Goal: Task Accomplishment & Management: Complete application form

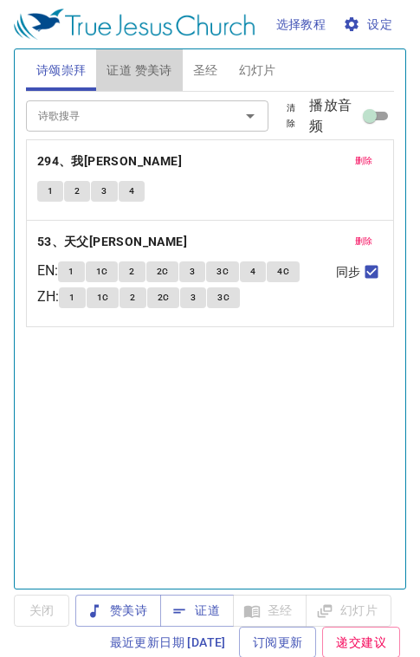
click at [151, 72] on span "证道 赞美诗" at bounding box center [138, 71] width 65 height 22
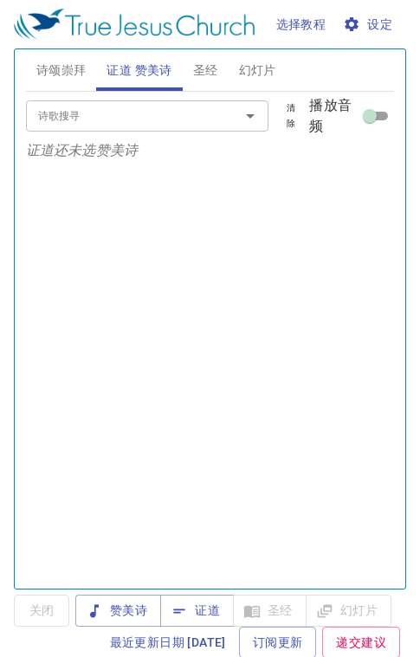
click at [214, 607] on span "证道" at bounding box center [197, 610] width 46 height 22
click at [64, 253] on div "诗歌搜寻 诗歌搜寻 清除 播放音频 证道还未选赞美诗" at bounding box center [210, 333] width 368 height 482
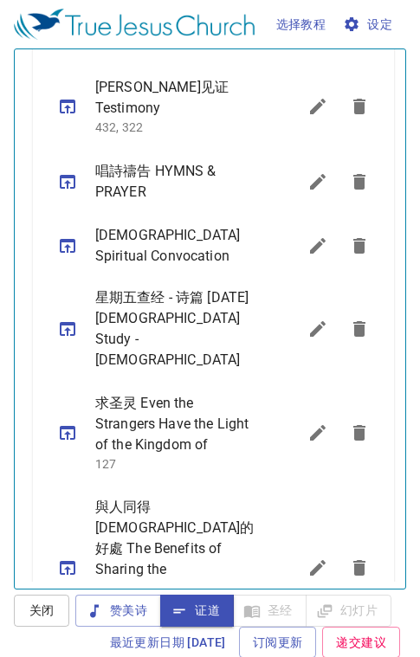
scroll to position [1211, 0]
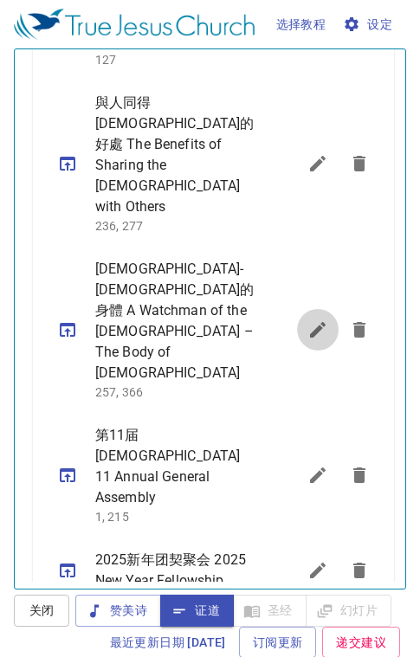
click at [310, 322] on icon "sermon lineup list" at bounding box center [318, 330] width 16 height 16
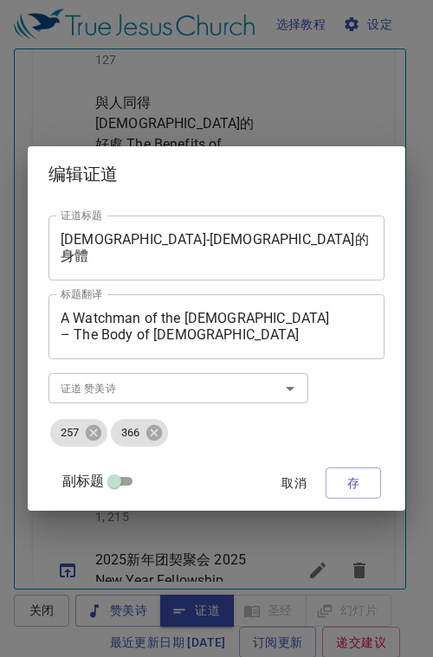
click at [125, 478] on input "副标题" at bounding box center [114, 484] width 62 height 21
checkbox input "true"
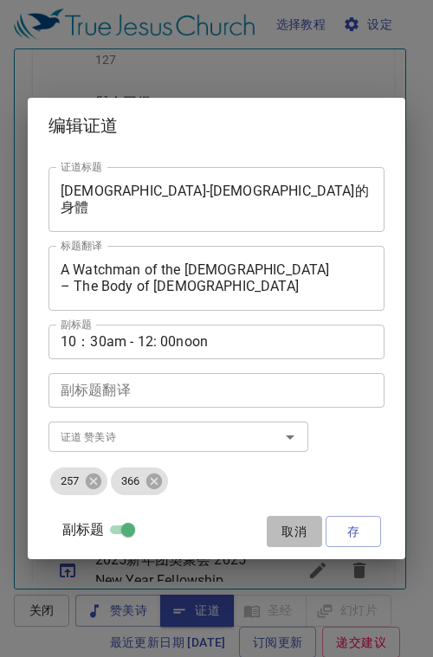
click at [294, 529] on span "取消" at bounding box center [294, 532] width 42 height 22
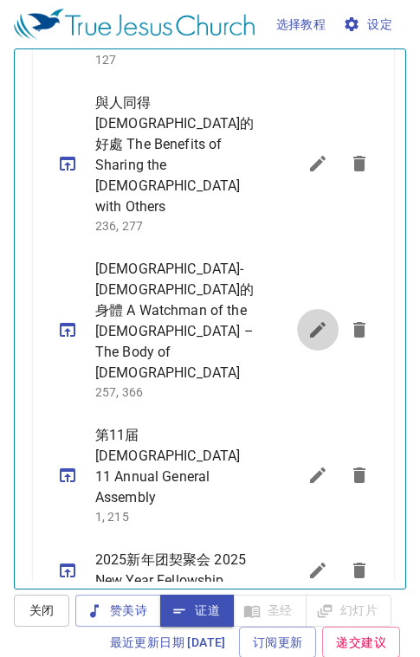
click at [307, 319] on icon "sermon lineup list" at bounding box center [317, 329] width 21 height 21
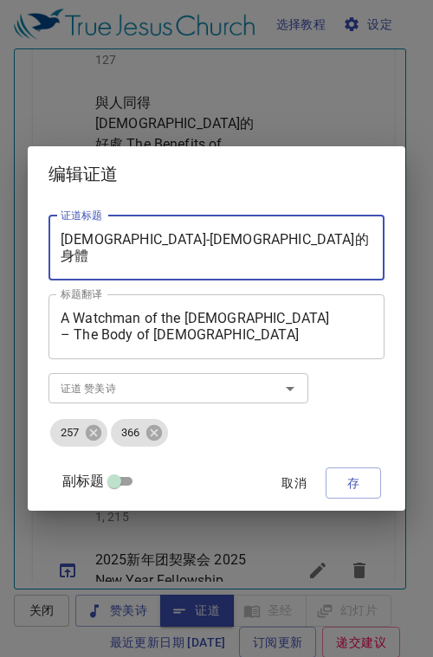
click at [208, 234] on textarea "[DEMOGRAPHIC_DATA]-[DEMOGRAPHIC_DATA]的身體" at bounding box center [216, 247] width 311 height 33
click at [208, 243] on textarea "[DEMOGRAPHIC_DATA]-[DEMOGRAPHIC_DATA]的身體" at bounding box center [216, 247] width 311 height 33
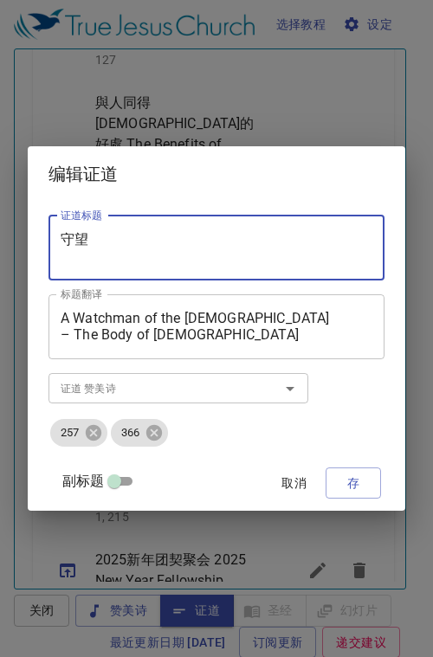
type textarea "守"
click at [213, 244] on textarea "[DEMOGRAPHIC_DATA]与一个撒[PERSON_NAME]" at bounding box center [216, 247] width 311 height 33
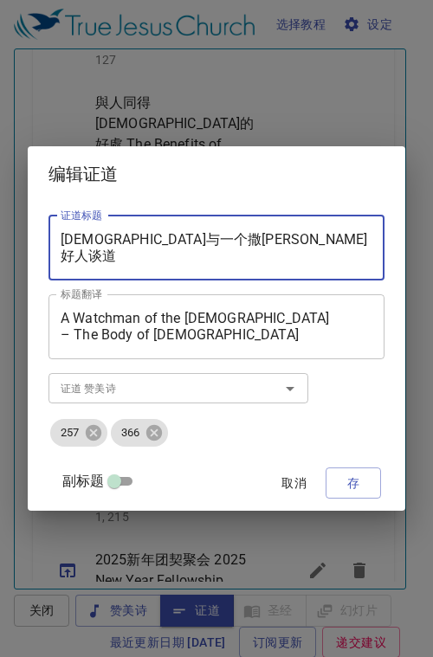
click at [196, 237] on textarea "[DEMOGRAPHIC_DATA]与一个撒[PERSON_NAME]好人谈道" at bounding box center [216, 247] width 311 height 33
click at [204, 244] on textarea "[DEMOGRAPHIC_DATA]与一个撒[PERSON_NAME]好人谈道" at bounding box center [216, 247] width 311 height 33
type textarea "[DEMOGRAPHIC_DATA]与一个撒[PERSON_NAME]妇人谈道"
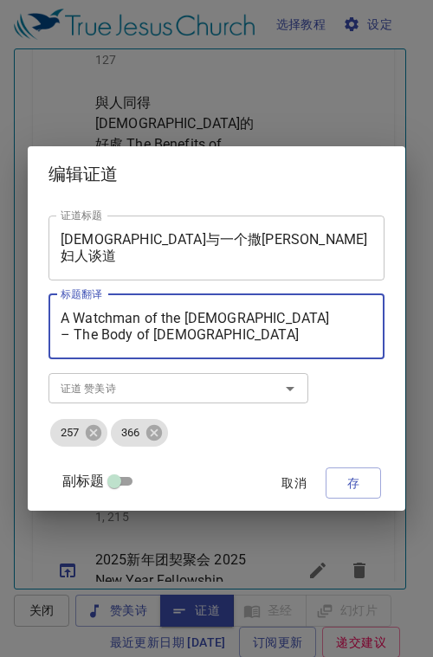
click at [210, 333] on textarea "A Watchman of the [DEMOGRAPHIC_DATA] – The Body of [DEMOGRAPHIC_DATA]" at bounding box center [216, 326] width 311 height 33
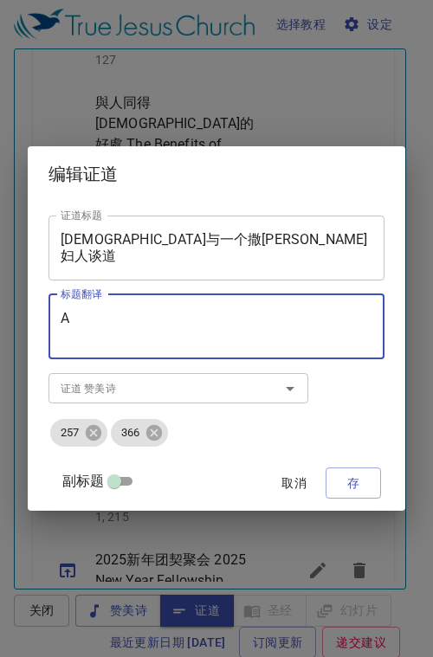
type textarea "A"
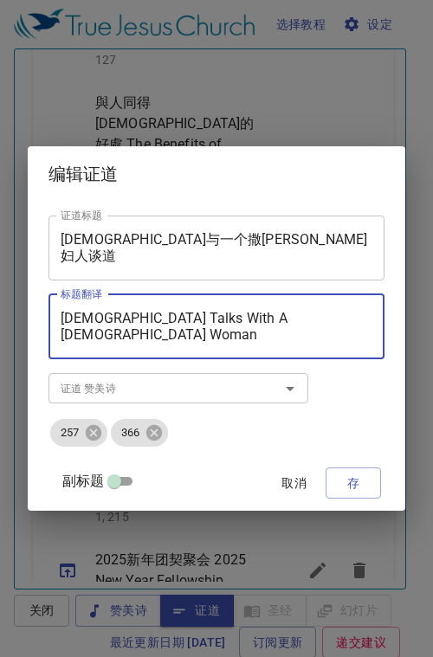
type textarea "[DEMOGRAPHIC_DATA] Talks With A [DEMOGRAPHIC_DATA] Woman"
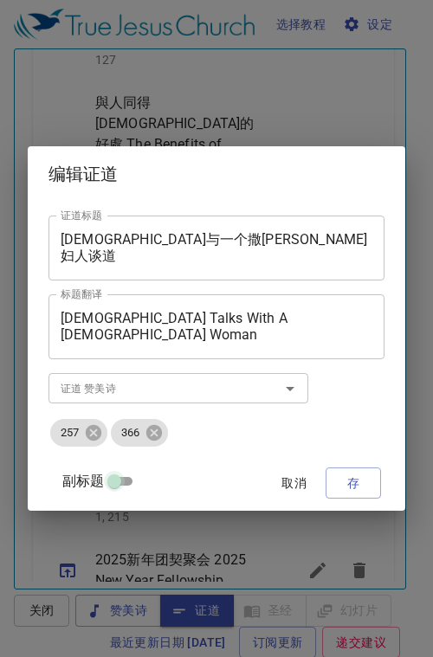
click at [119, 484] on input "副标题" at bounding box center [114, 484] width 62 height 21
checkbox input "true"
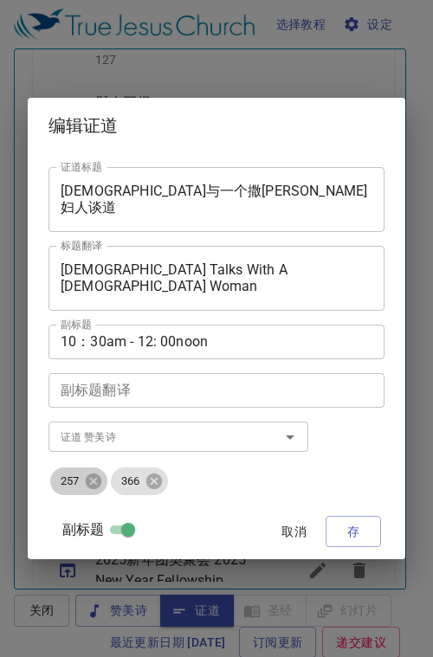
click at [91, 482] on icon at bounding box center [94, 481] width 16 height 16
click at [98, 486] on icon at bounding box center [94, 481] width 16 height 16
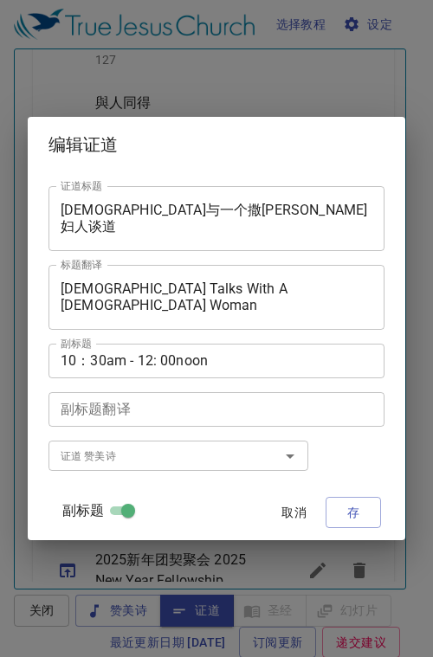
click at [76, 455] on input "证道 赞美诗" at bounding box center [153, 456] width 198 height 20
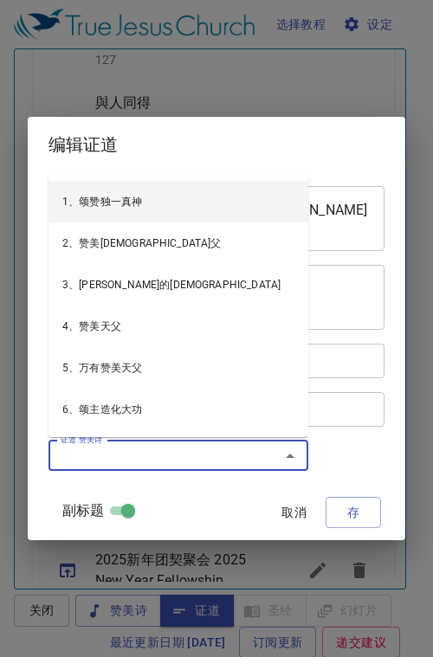
click at [72, 452] on input "证道 赞美诗" at bounding box center [153, 456] width 198 height 20
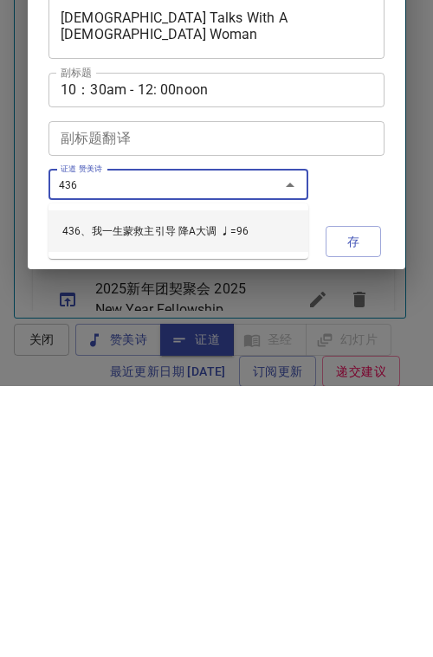
type input "436、我一生蒙救主引导 降A大调 ♩=96"
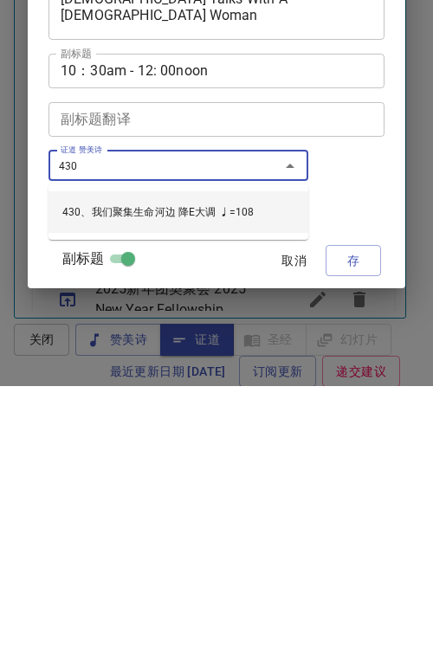
type input "430、我们聚集生命河边 降E大调 ♩=108"
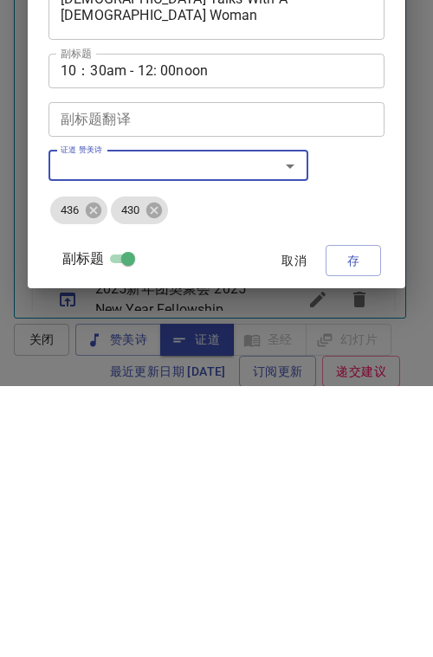
drag, startPoint x: 349, startPoint y: 531, endPoint x: 348, endPoint y: 260, distance: 271.6
click at [349, 260] on div "证道标题 [DEMOGRAPHIC_DATA]与一个撒[PERSON_NAME]妇人谈道 证道标题 标题翻译 [DEMOGRAPHIC_DATA] Talks…" at bounding box center [216, 356] width 336 height 392
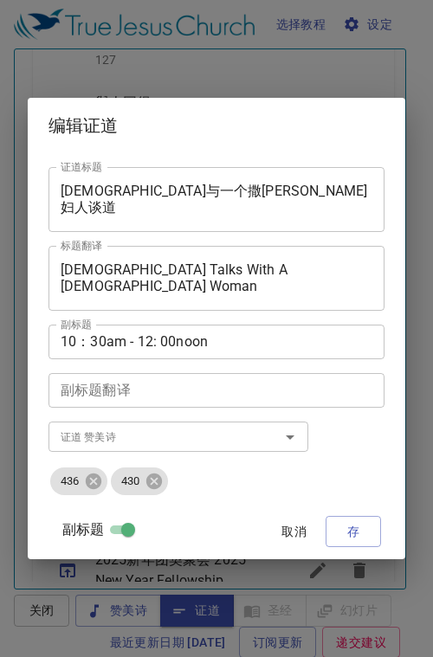
click at [347, 533] on span "存" at bounding box center [353, 532] width 28 height 22
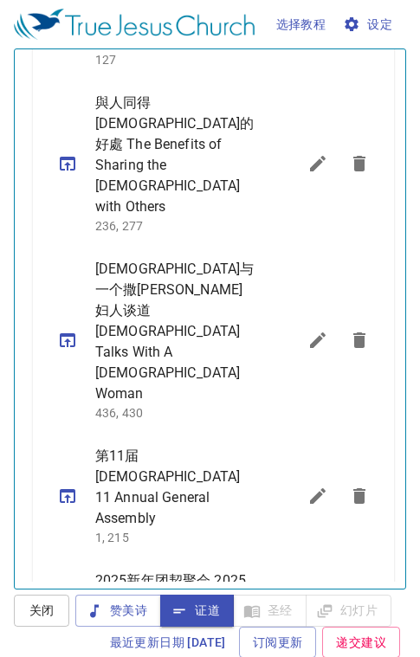
click at [66, 333] on icon "sermon lineup list" at bounding box center [68, 340] width 16 height 14
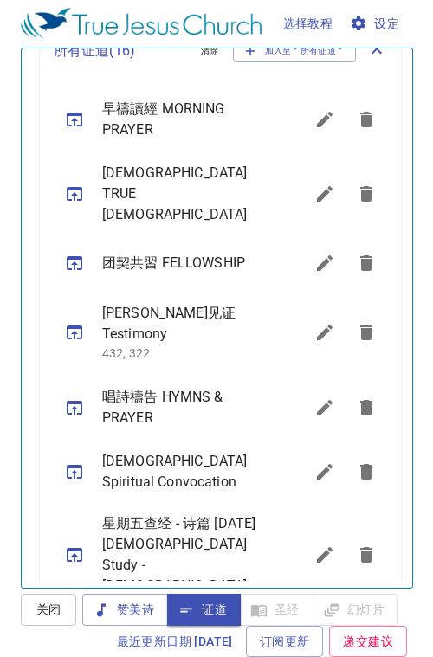
scroll to position [984, 0]
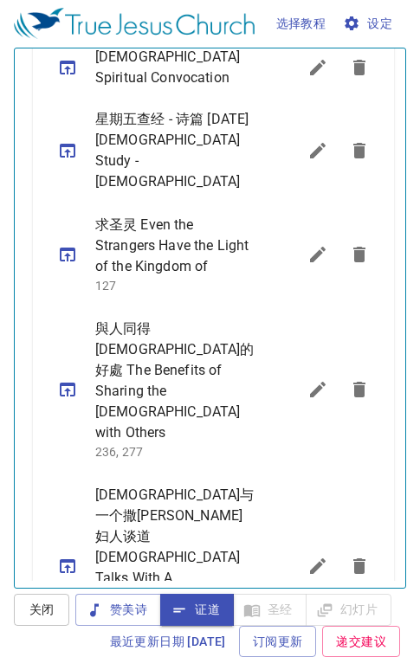
click at [307, 555] on icon "sermon lineup list" at bounding box center [317, 565] width 21 height 21
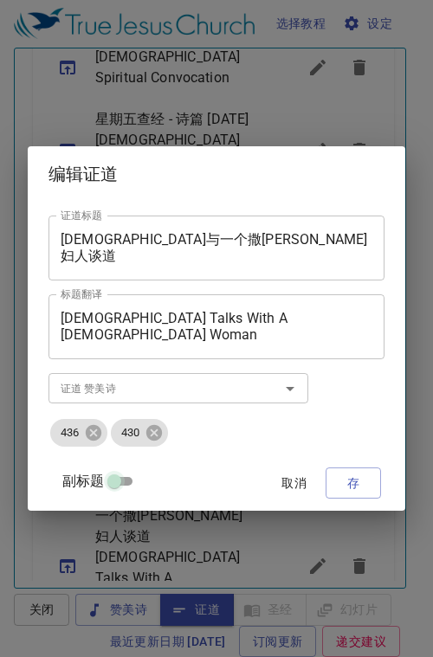
click at [115, 486] on input "副标题" at bounding box center [114, 484] width 62 height 21
checkbox input "true"
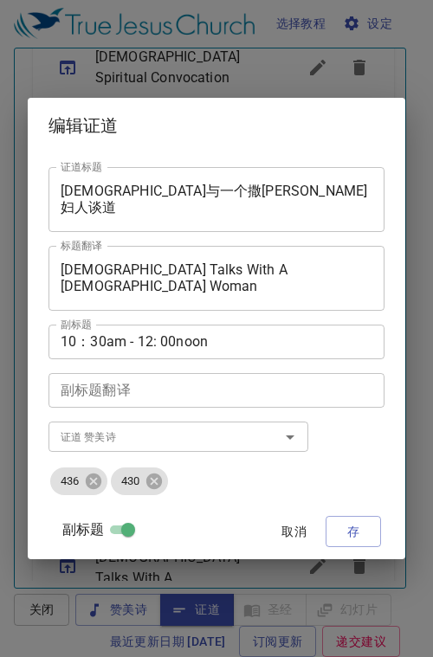
click at [352, 530] on span "存" at bounding box center [353, 532] width 28 height 22
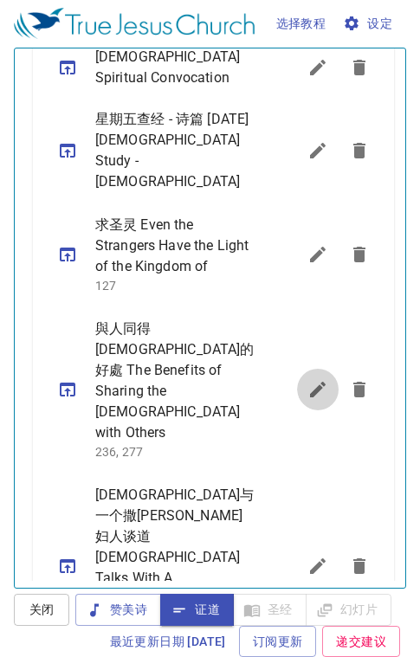
click at [307, 379] on icon "sermon lineup list" at bounding box center [317, 389] width 21 height 21
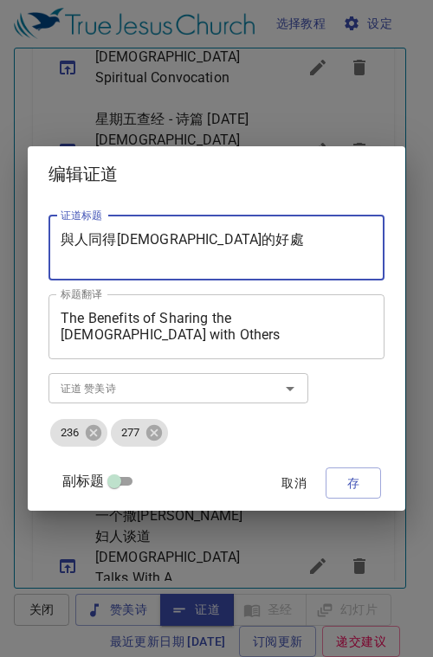
click at [204, 239] on textarea "與人同得[DEMOGRAPHIC_DATA]的好處" at bounding box center [216, 247] width 311 height 33
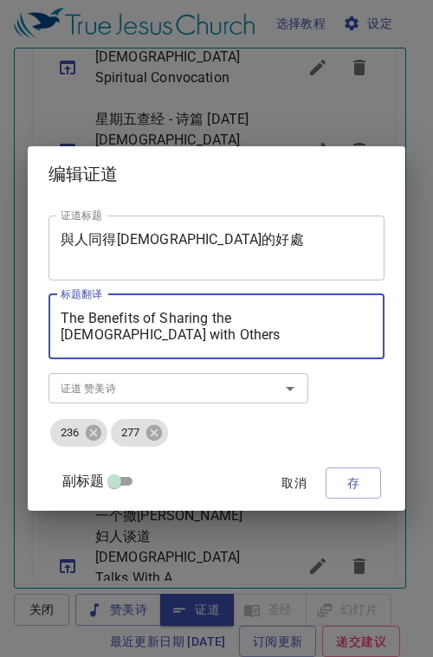
click at [353, 320] on textarea "The Benefits of Sharing the [DEMOGRAPHIC_DATA] with Others" at bounding box center [216, 326] width 311 height 33
click at [356, 323] on textarea "The Benefits of Sharing the [DEMOGRAPHIC_DATA] with Others" at bounding box center [216, 326] width 311 height 33
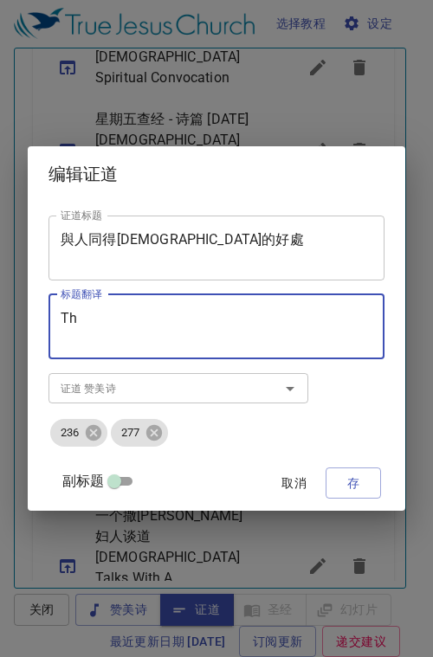
type textarea "T"
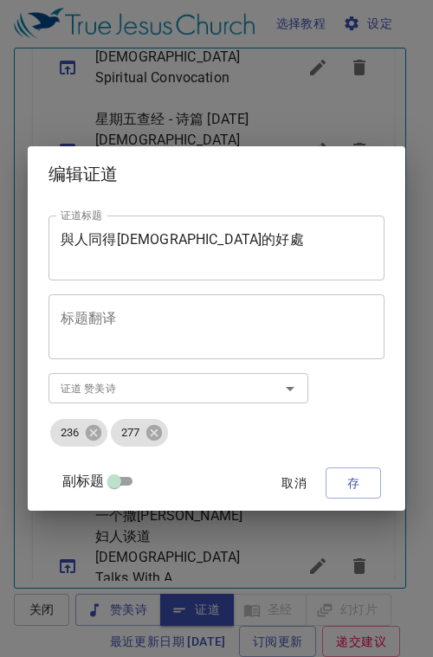
drag, startPoint x: 125, startPoint y: 303, endPoint x: 76, endPoint y: 315, distance: 49.9
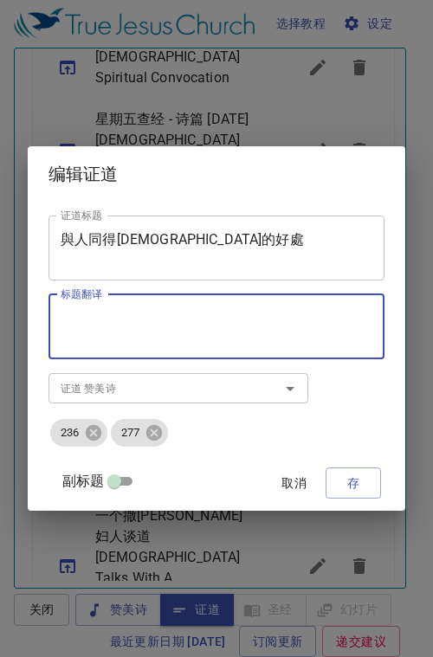
paste textarea "The Ethiopian [PERSON_NAME] Conversion"
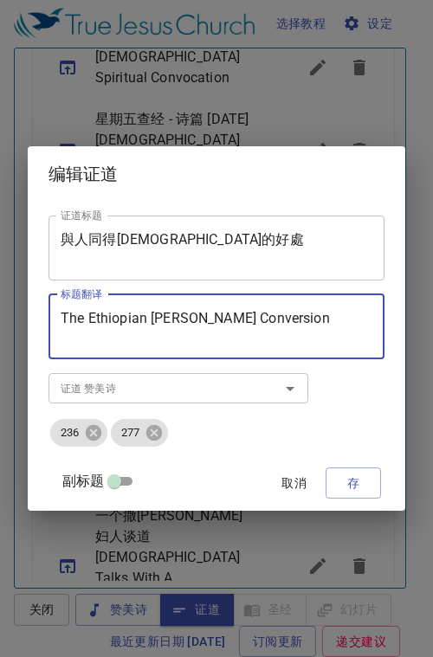
type textarea "The Ethiopian [PERSON_NAME] Conversion"
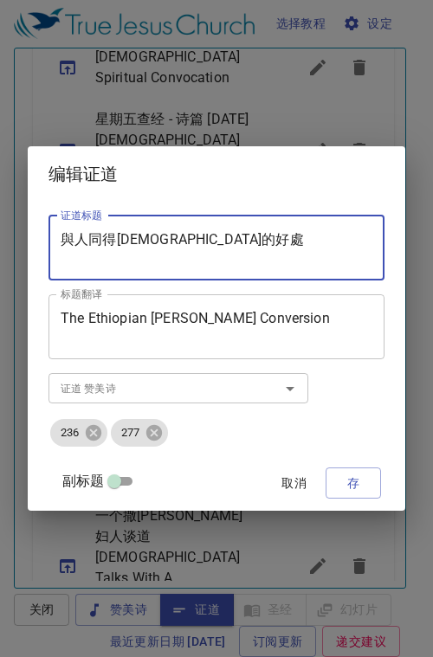
click at [199, 238] on textarea "與人同得[DEMOGRAPHIC_DATA]的好處" at bounding box center [216, 247] width 311 height 33
click at [214, 242] on textarea "與人同得[DEMOGRAPHIC_DATA]的好處" at bounding box center [216, 247] width 311 height 33
type textarea "與"
paste textarea "埃塞俄比亚太监归主记TThe Ethiopian Eunuch's Conversi he Ethiopian Eunuch's"
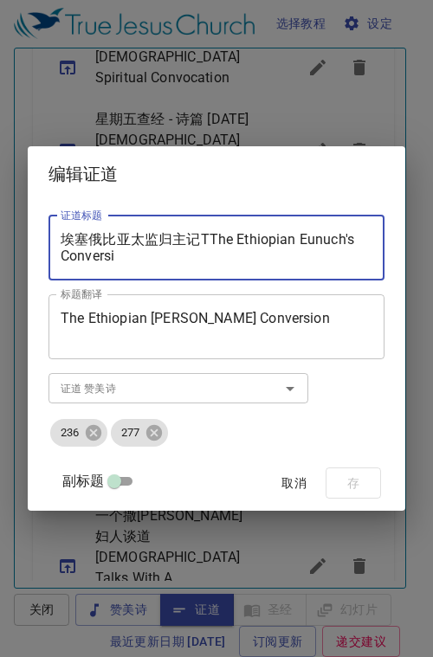
scroll to position [49, 0]
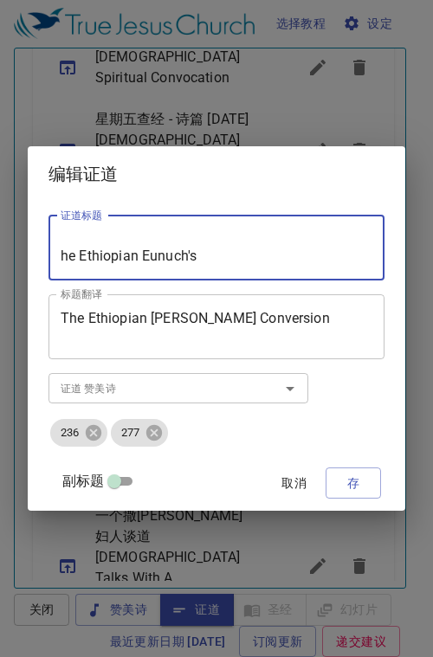
click at [199, 240] on textarea "埃塞俄比亚太监归主记TThe Ethiopian Eunuch's Conversi he Ethiopian Eunuch's" at bounding box center [216, 247] width 311 height 33
click at [211, 254] on textarea "埃塞俄比亚太监归主记TThe Ethiopian Eunuch's Conversi he Ethiopian Eunuch's" at bounding box center [216, 247] width 311 height 33
click at [221, 240] on textarea "埃塞俄比亚太监归主记TThe Ethiopian Eunuch's Conversi he Ethiopian Eunuch's" at bounding box center [216, 247] width 311 height 33
click at [208, 240] on textarea "埃塞俄比亚太监归主记TThe Ethiopian Eunuch's Conversi he Ethiopian Eunuch's" at bounding box center [216, 247] width 311 height 33
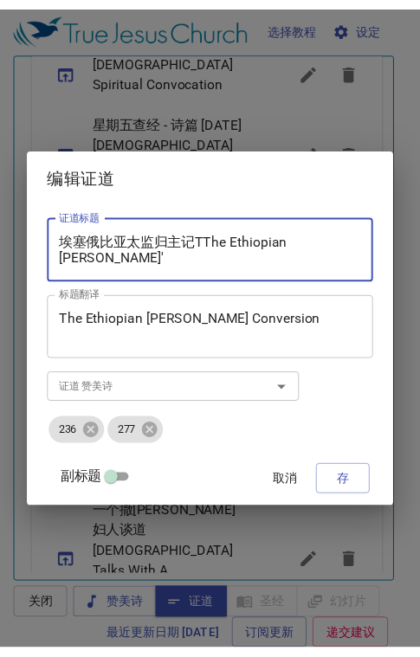
scroll to position [0, 0]
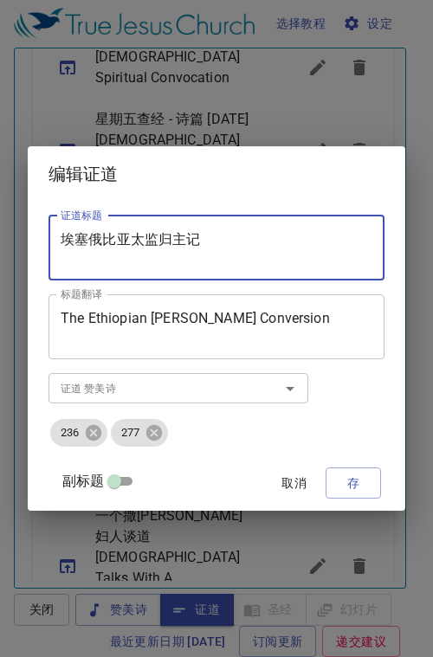
type textarea "埃塞俄比亚太监归主记"
click at [160, 342] on textarea "The Ethiopian [PERSON_NAME] Conversion" at bounding box center [216, 326] width 311 height 33
drag, startPoint x: 211, startPoint y: 240, endPoint x: 57, endPoint y: 236, distance: 154.0
click at [57, 236] on div "埃塞俄比亚太监归主记 证道标题" at bounding box center [216, 247] width 336 height 65
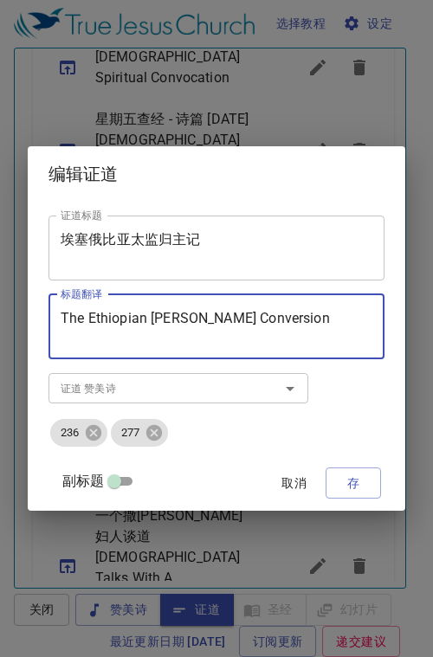
drag, startPoint x: 283, startPoint y: 320, endPoint x: 51, endPoint y: 325, distance: 231.9
click at [51, 325] on div "The Ethiopian [PERSON_NAME] Conversion 标题翻译" at bounding box center [216, 326] width 336 height 65
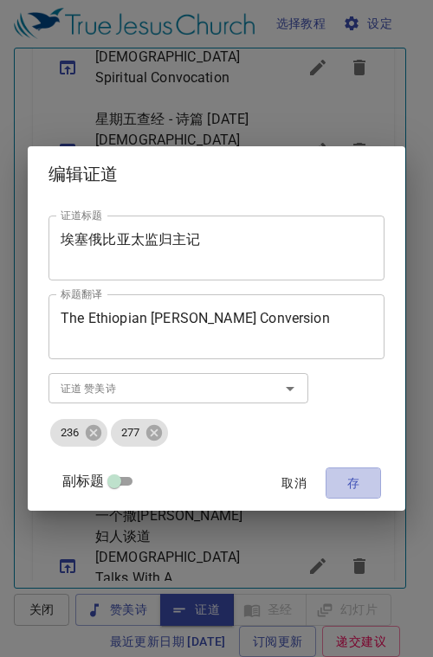
click at [358, 487] on span "存" at bounding box center [353, 483] width 28 height 22
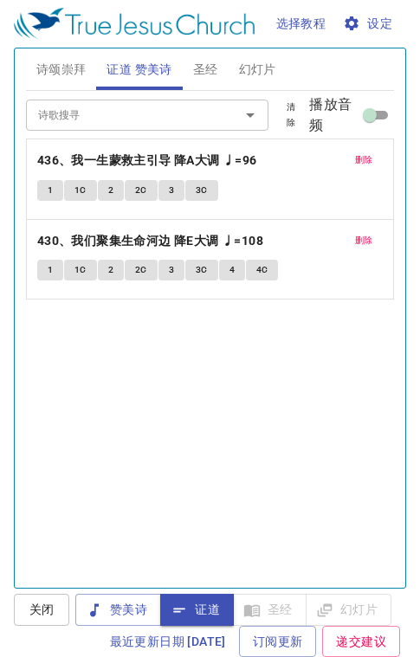
click at [208, 67] on span "圣经" at bounding box center [205, 70] width 25 height 22
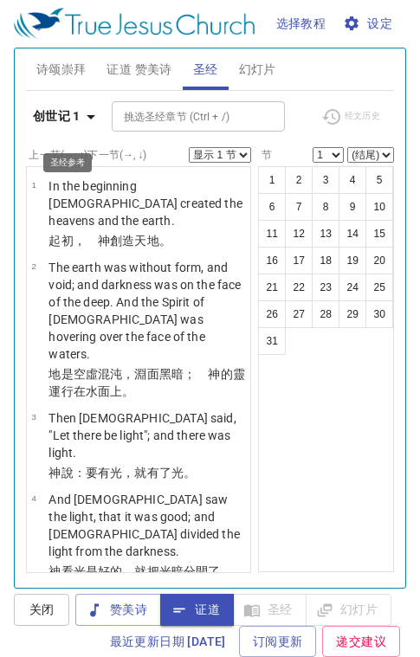
click at [92, 116] on icon "button" at bounding box center [91, 117] width 9 height 4
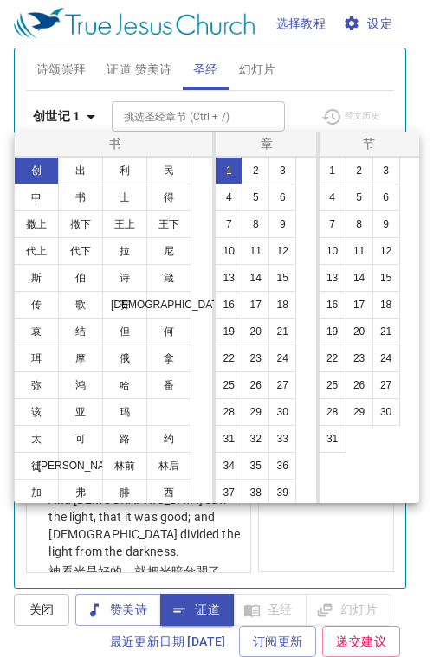
click at [43, 472] on button "徒" at bounding box center [36, 466] width 45 height 28
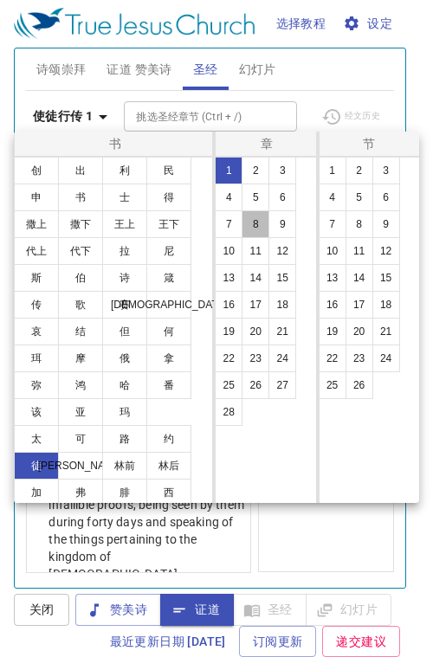
click at [251, 220] on button "8" at bounding box center [255, 224] width 28 height 28
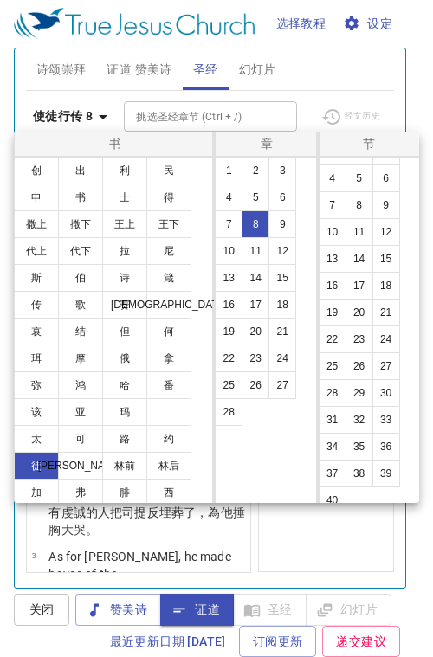
scroll to position [30, 0]
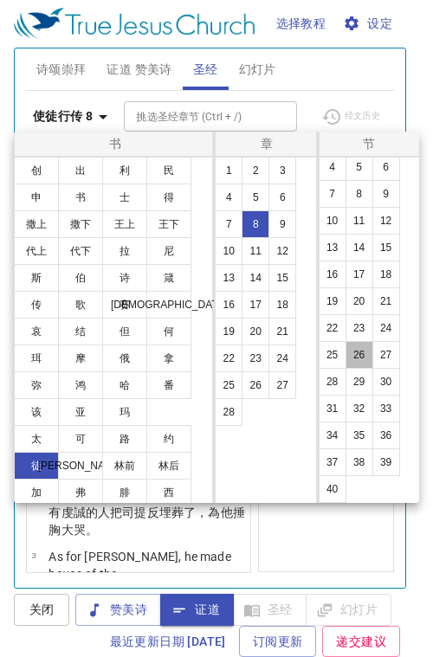
click at [361, 349] on button "26" at bounding box center [359, 355] width 28 height 28
select select "26"
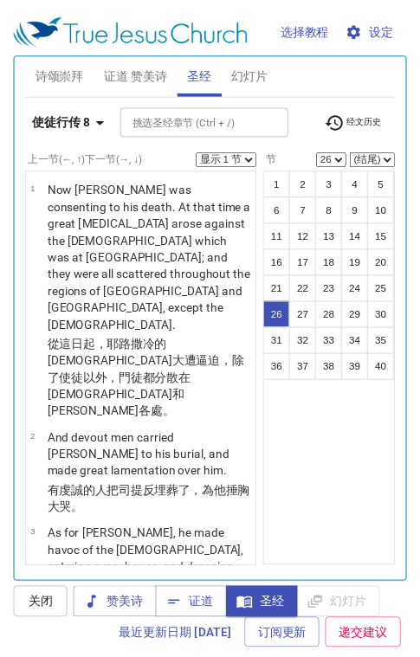
scroll to position [58, 0]
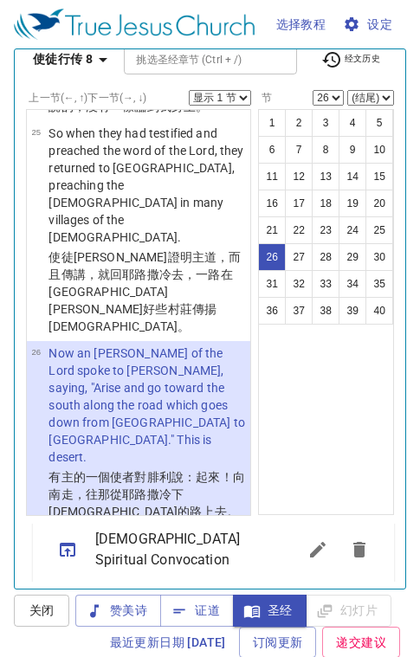
click at [229, 99] on select "显示 1 节 显示 2 节 显示 3 节 显示 4 节 显示 5 节" at bounding box center [220, 98] width 62 height 16
select select "5"
click at [189, 90] on select "显示 1 节 显示 2 节 显示 3 节 显示 4 节 显示 5 节" at bounding box center [220, 98] width 62 height 16
click at [258, 276] on button "31" at bounding box center [272, 284] width 28 height 28
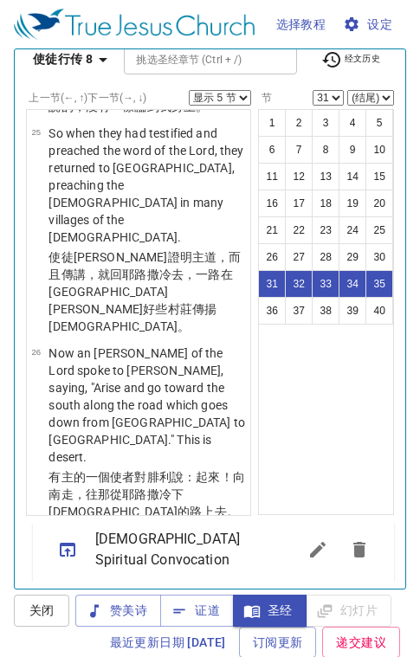
scroll to position [3939, 0]
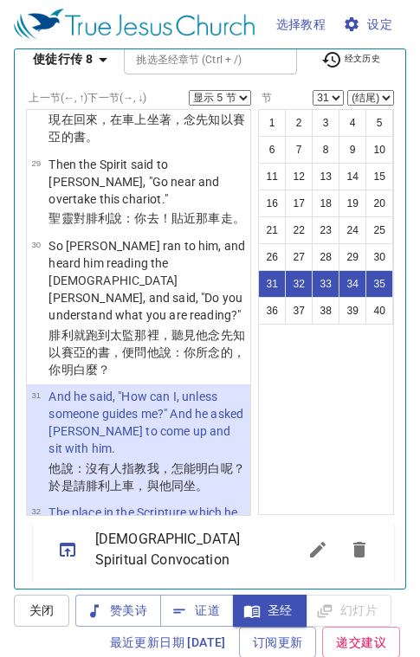
click at [263, 311] on button "36" at bounding box center [272, 311] width 28 height 28
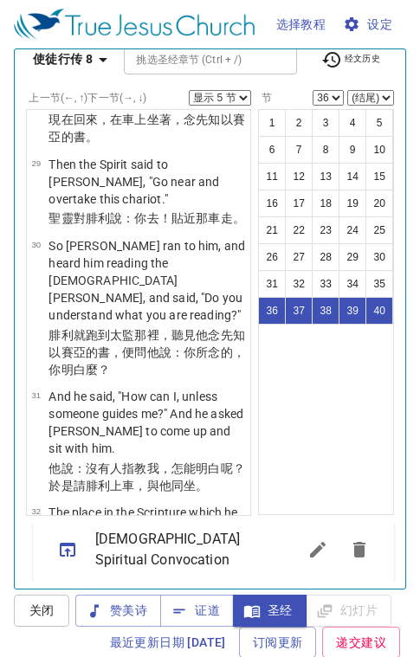
scroll to position [4718, 0]
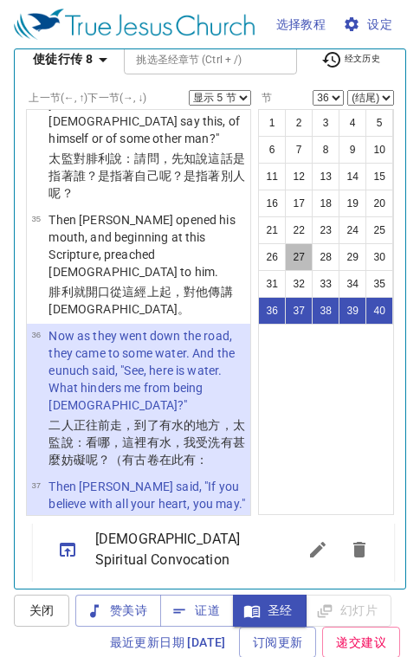
click at [292, 260] on button "27" at bounding box center [299, 257] width 28 height 28
select select "27"
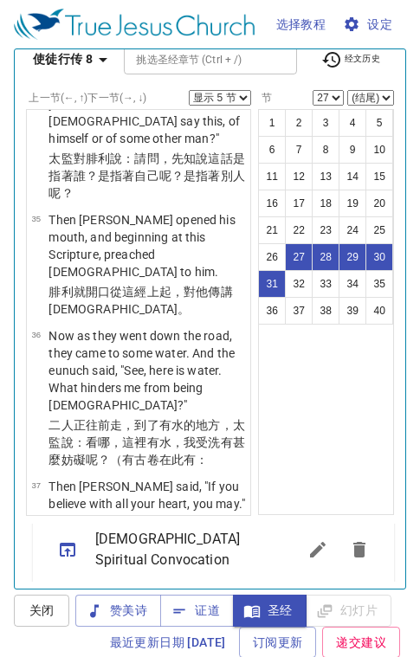
scroll to position [3414, 0]
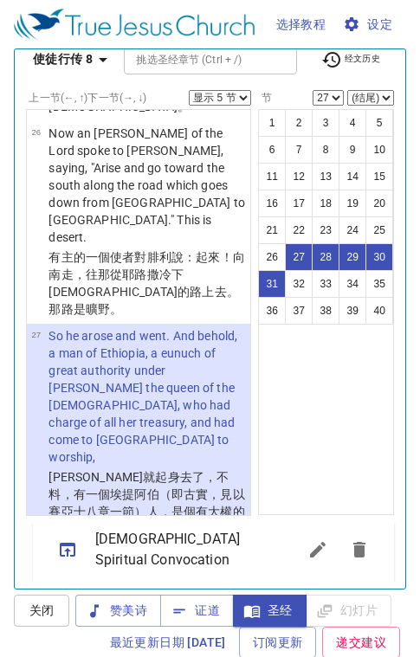
click at [233, 100] on select "显示 1 节 显示 2 节 显示 3 节 显示 4 节 显示 5 节" at bounding box center [220, 98] width 62 height 16
select select "1"
click at [189, 90] on select "显示 1 节 显示 2 节 显示 3 节 显示 4 节 显示 5 节" at bounding box center [220, 98] width 62 height 16
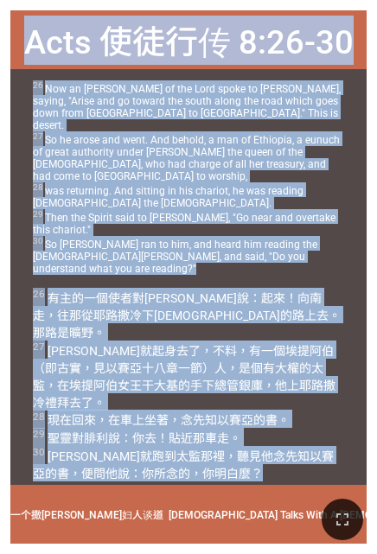
drag, startPoint x: 28, startPoint y: 37, endPoint x: 323, endPoint y: 465, distance: 520.0
click at [323, 465] on div "Acts 使徒行传 8:26-30 Acts 使徒行传 8:26-30 26 Now an angel of the Lord spoke to Philip…" at bounding box center [188, 277] width 356 height 534
copy div "Acts 使徒行传 8:26-30 Acts 使徒行传 8:26-30 26 Now an angel of the Lord spoke to Philip…"
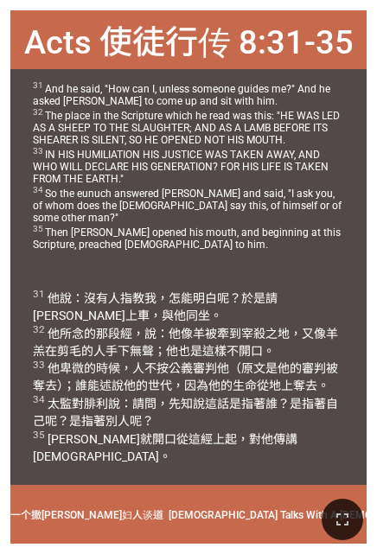
click at [125, 475] on div "31 他說 ：沒有 人 指教 我 ，怎 能 明白呢？於是 請 腓利 上 車，與 他 同坐 。 32 他所 念 的那段 經 ，說 ：他像 羊 被牽 到 宰殺 之…" at bounding box center [188, 382] width 356 height 208
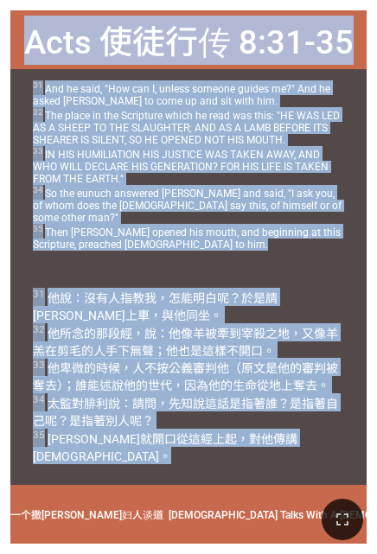
drag, startPoint x: 29, startPoint y: 45, endPoint x: 303, endPoint y: 454, distance: 492.1
click at [303, 454] on div "Acts 使徒行传 8:31-35 Acts 使徒行传 8:31-35 31 And he said, "How can I, unless someone …" at bounding box center [188, 277] width 356 height 534
copy div "Acts 使徒行传 8:31-35 Acts 使徒行传 8:31-35 31 And he said, "How can I, unless someone …"
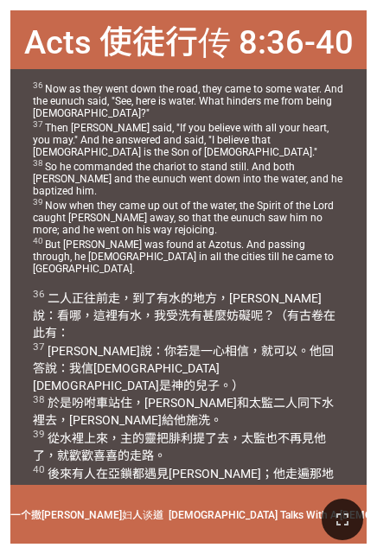
click at [215, 478] on div "36 二人正 往前走 ，到了 有 水 的地方，太監 說 ：看哪 ，這裡有水 ，我 受洗 有甚麼 妨礙 呢？（有古卷在此有： 37 腓利 說 ：你若 是一 心 …" at bounding box center [188, 382] width 356 height 208
click at [23, 31] on div "Acts 使徒行传 8:36-40" at bounding box center [188, 39] width 356 height 59
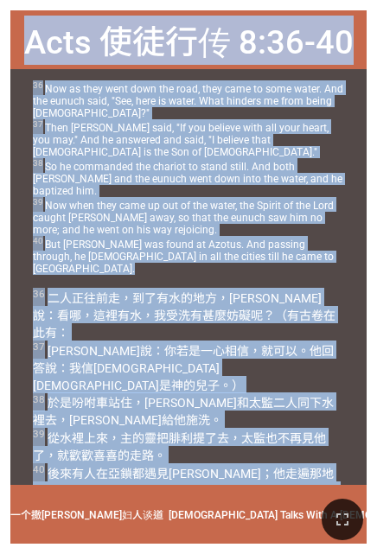
drag, startPoint x: 29, startPoint y: 36, endPoint x: 335, endPoint y: 454, distance: 517.5
click at [335, 454] on div "Acts 使徒行传 8:36-40 Acts 使徒行传 8:36-40 36 Now as they went down the road, they cam…" at bounding box center [188, 277] width 356 height 534
copy div "Acts 使徒行传 8:36-40 Acts 使徒行传 8:36-40 36 Now as they went down the road, they cam…"
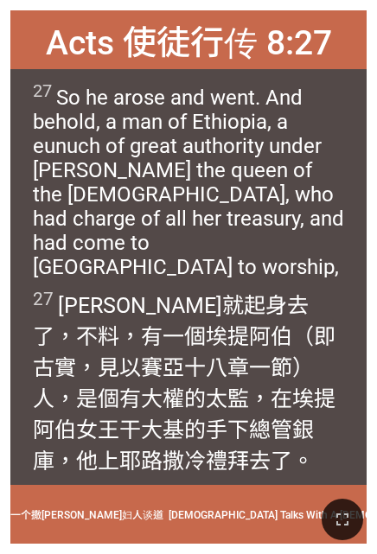
click at [172, 459] on span "27 腓利就起身 去了 ，不料，有一個埃提阿伯 （即古實，見以賽亞十八章一節）人 ，是個有大權 的太監 ，在埃提阿伯 女王 干大基 的手下總管銀庫，他上耶路撒…" at bounding box center [189, 381] width 312 height 187
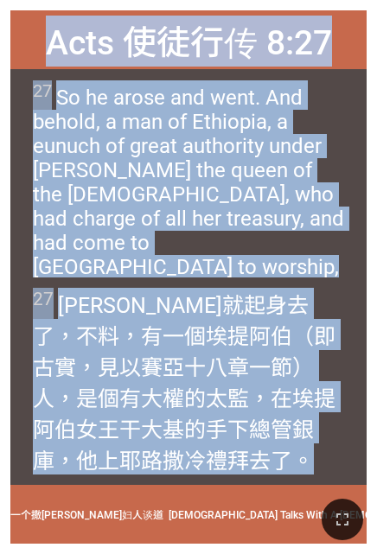
drag, startPoint x: 47, startPoint y: 41, endPoint x: 327, endPoint y: 458, distance: 502.4
click at [327, 458] on div "Acts 使徒行传 8:27 Acts 使徒行传 8:27 27 So he arose and went. And behold, a man of Eth…" at bounding box center [188, 277] width 356 height 534
copy div "Acts 使徒行传 8:27 Acts 使徒行传 8:27 27 So he arose and went. And behold, a man of Eth…"
